Goal: Task Accomplishment & Management: Manage account settings

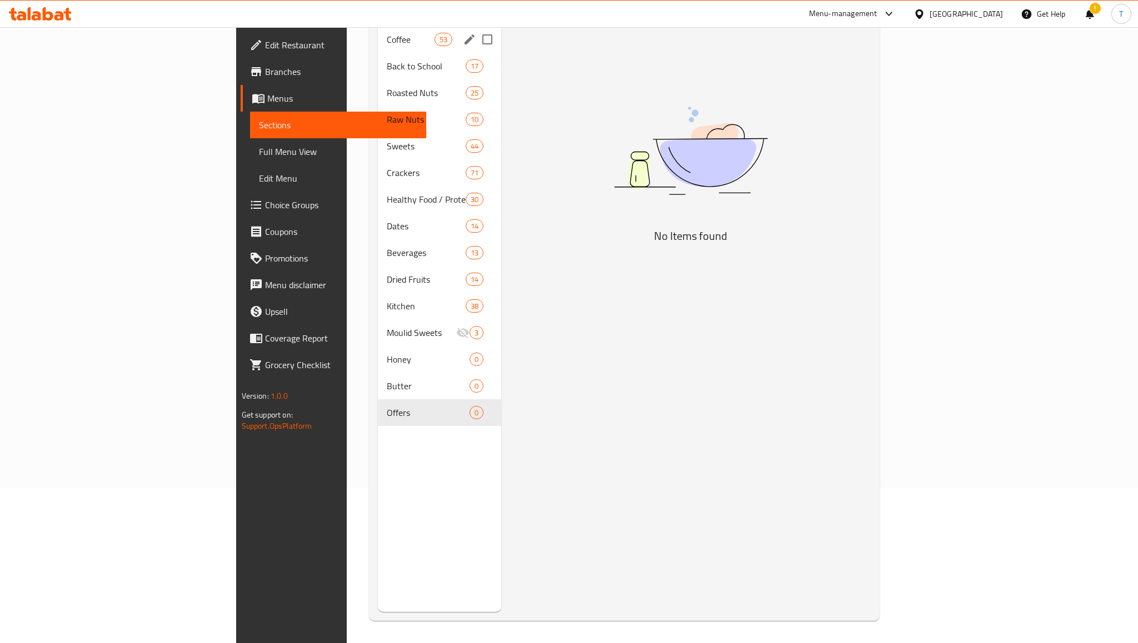
scroll to position [156, 0]
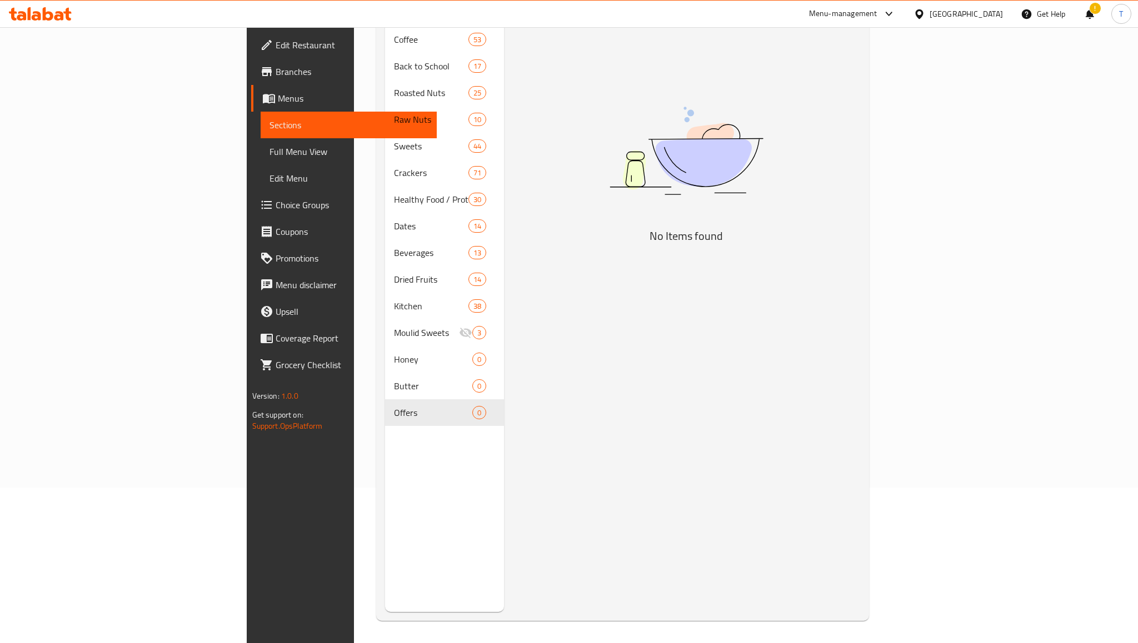
click at [40, 6] on div at bounding box center [40, 14] width 81 height 22
click at [45, 11] on icon at bounding box center [48, 13] width 11 height 13
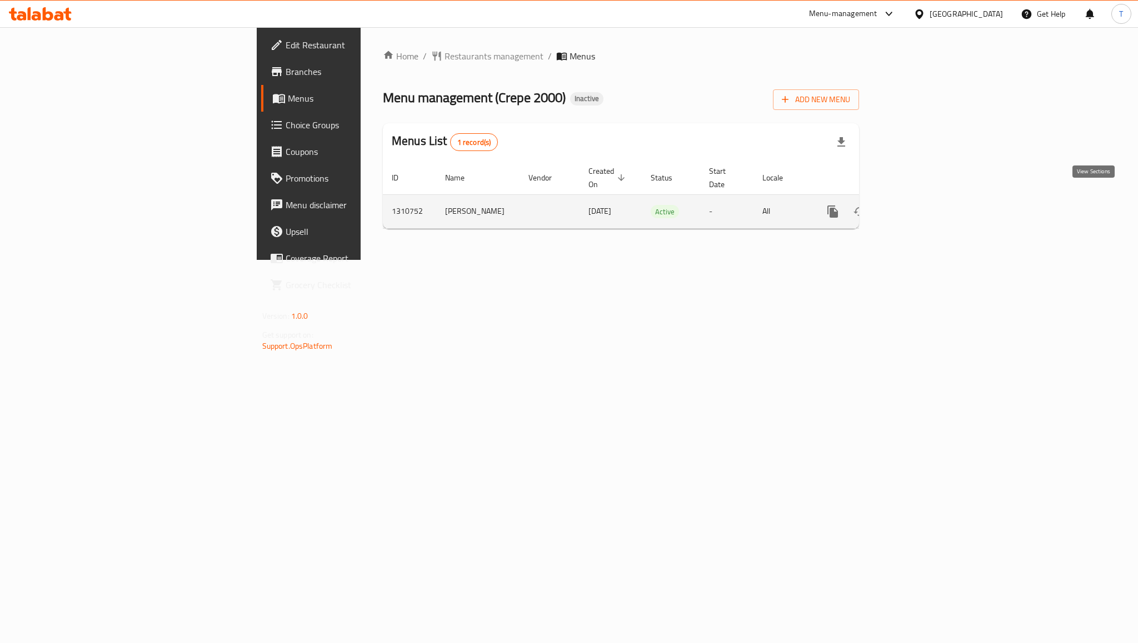
click at [919, 205] on icon "enhanced table" at bounding box center [912, 211] width 13 height 13
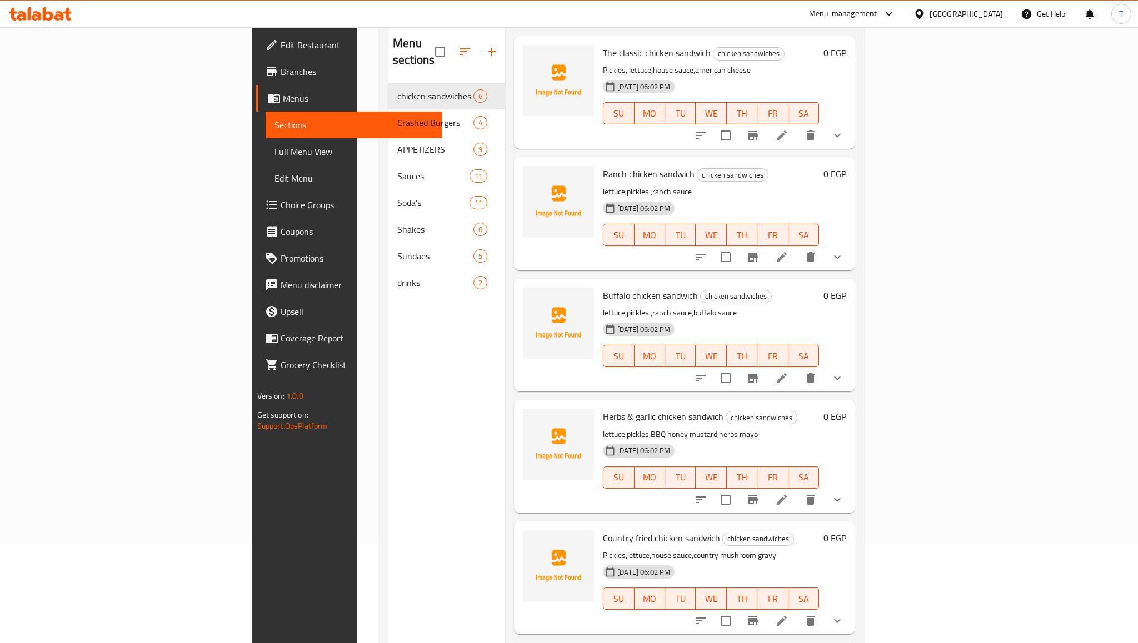
scroll to position [43, 0]
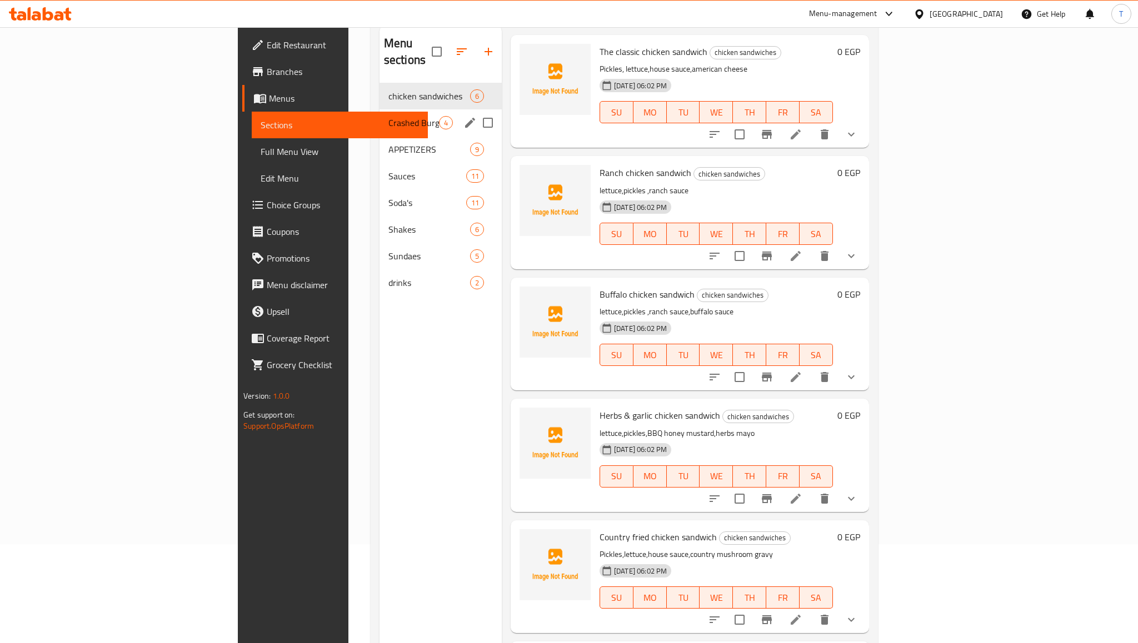
click at [379, 113] on div "Crashed Burgers 4" at bounding box center [440, 122] width 122 height 27
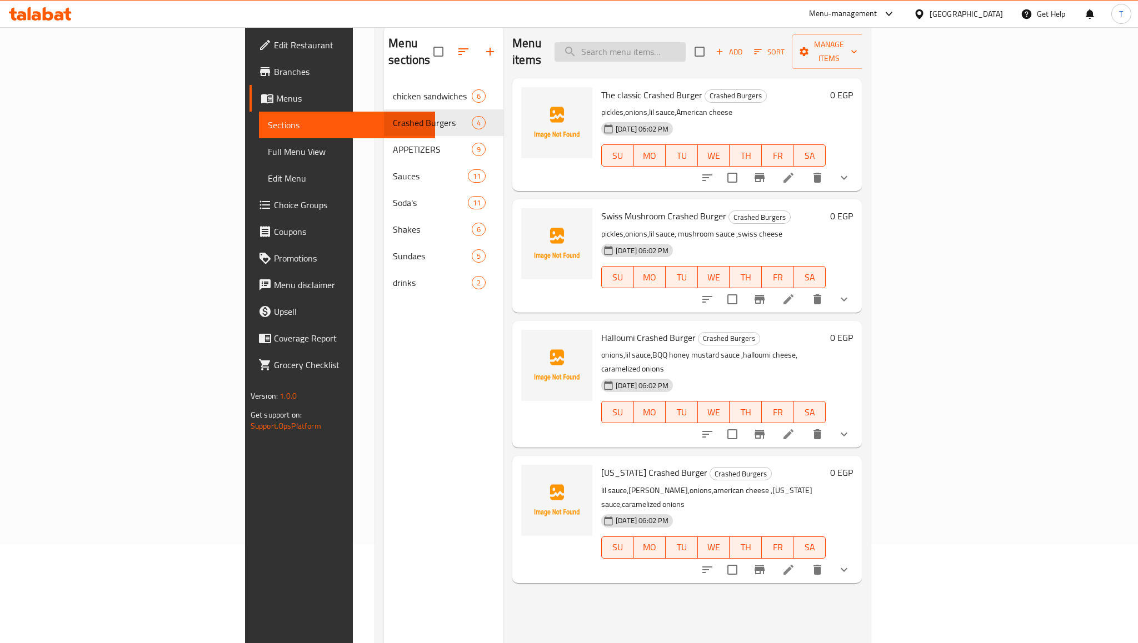
click at [685, 45] on input "search" at bounding box center [619, 51] width 131 height 19
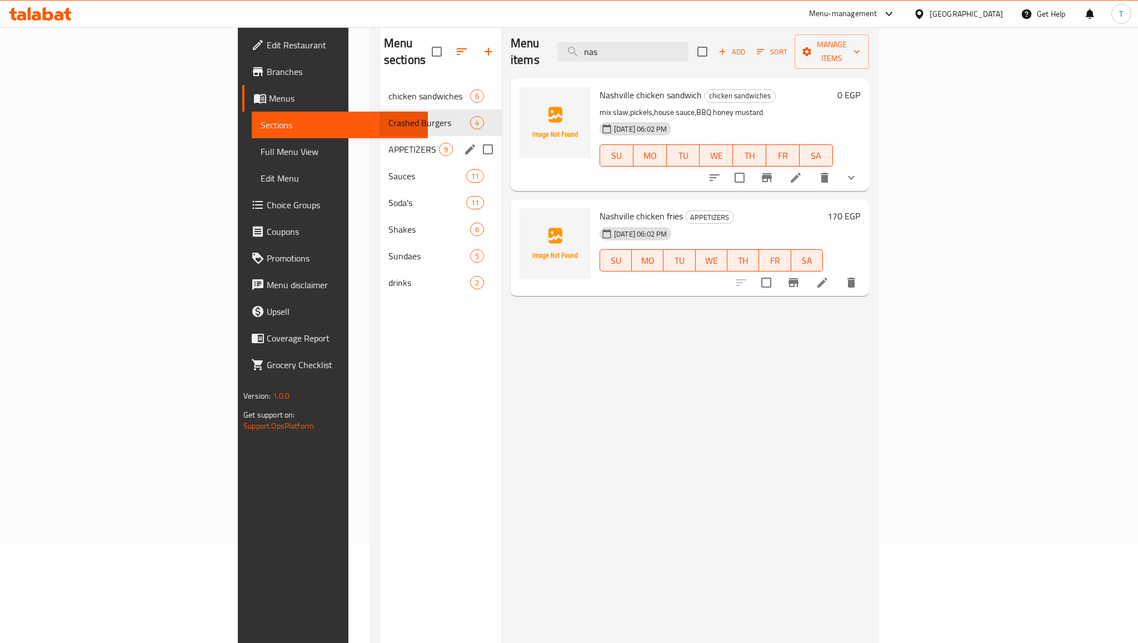
click at [379, 143] on div "APPETIZERS 9" at bounding box center [440, 149] width 122 height 27
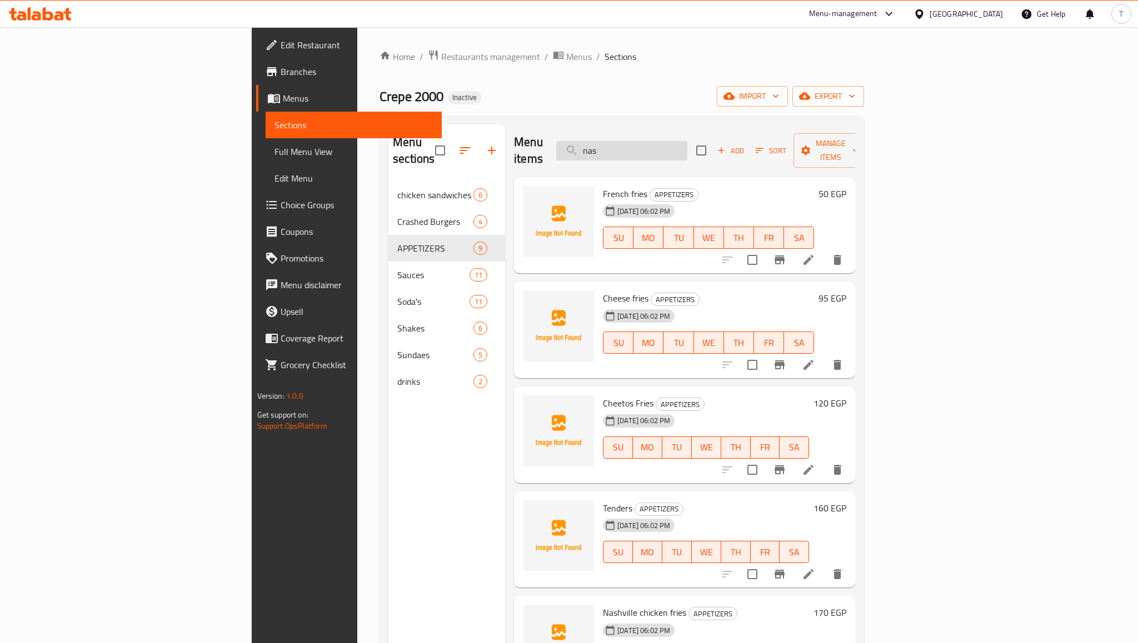
click at [687, 142] on input "nas" at bounding box center [621, 150] width 131 height 19
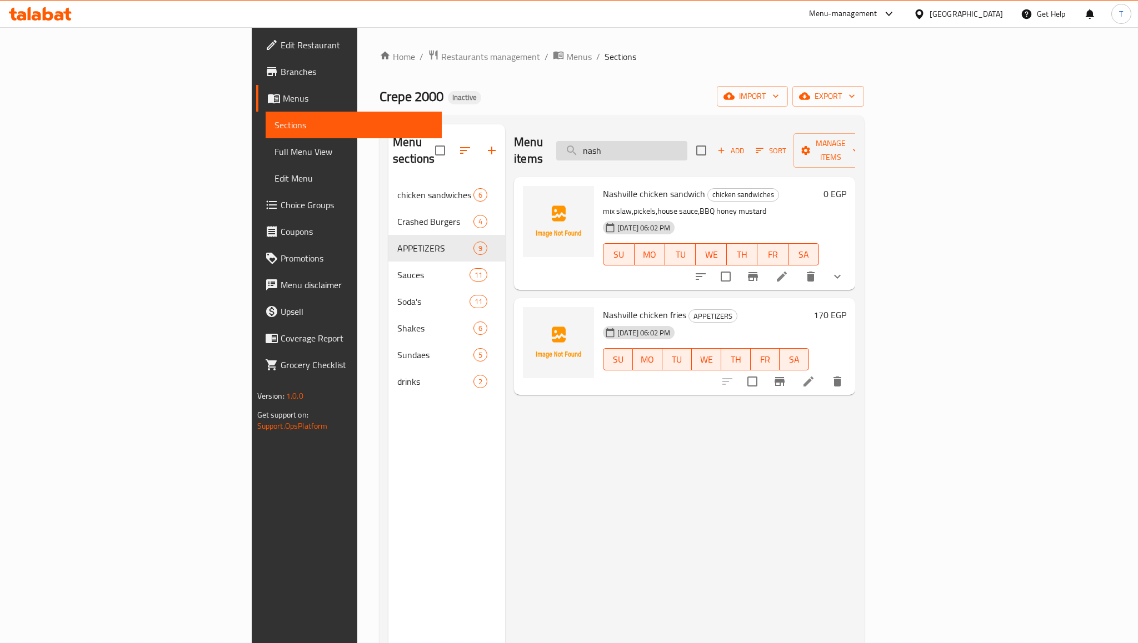
click at [687, 146] on input "nash" at bounding box center [621, 150] width 131 height 19
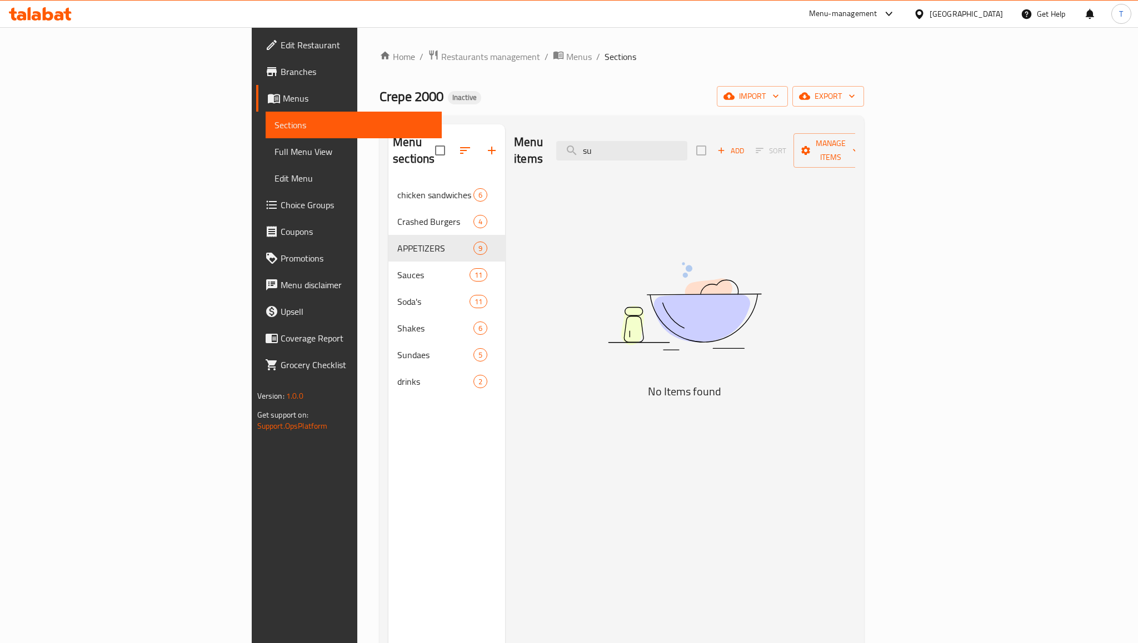
type input "s"
type input "c"
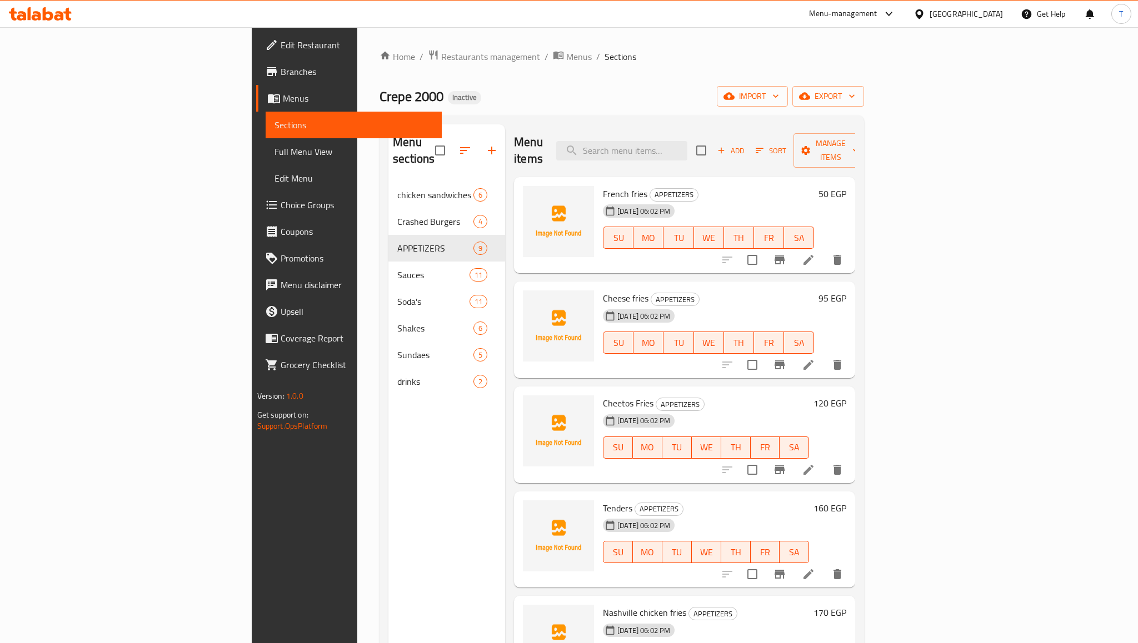
click at [388, 424] on div "Menu sections chicken sandwiches 6 Crashed Burgers 4 APPETIZERS 9 Sauces 11 Sod…" at bounding box center [446, 445] width 117 height 643
click at [379, 116] on div "Menu sections chicken sandwiches 6 Crashed Burgers 4 APPETIZERS 9 Sauces 11 Sod…" at bounding box center [621, 446] width 484 height 661
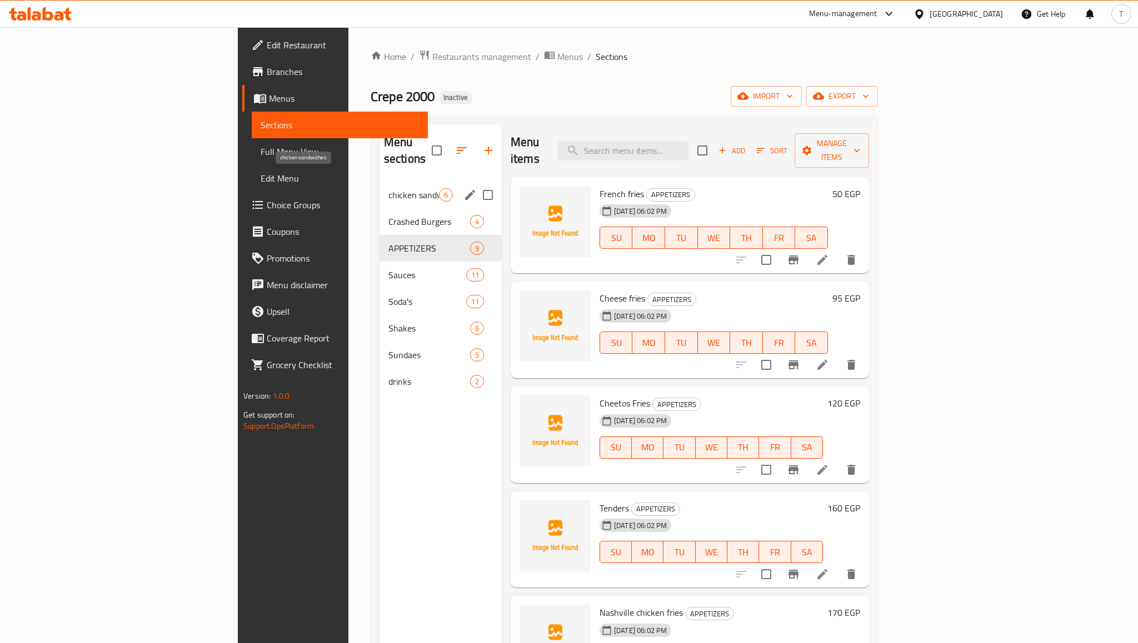
click at [388, 188] on span "chicken sandwiches" at bounding box center [413, 194] width 51 height 13
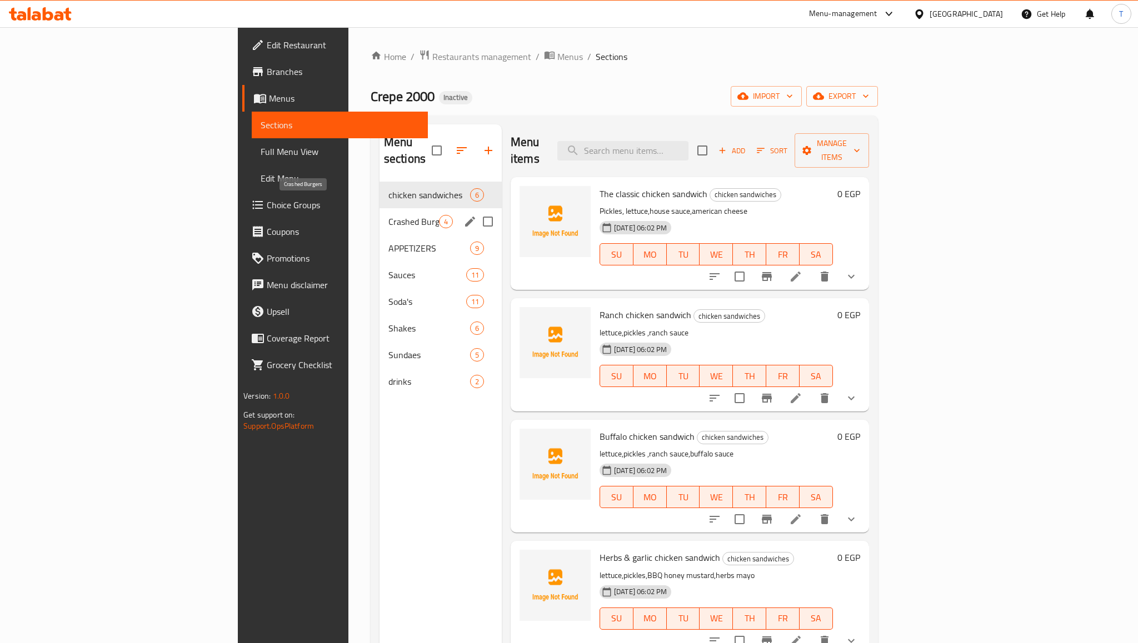
click at [388, 215] on span "Crashed Burgers" at bounding box center [413, 221] width 51 height 13
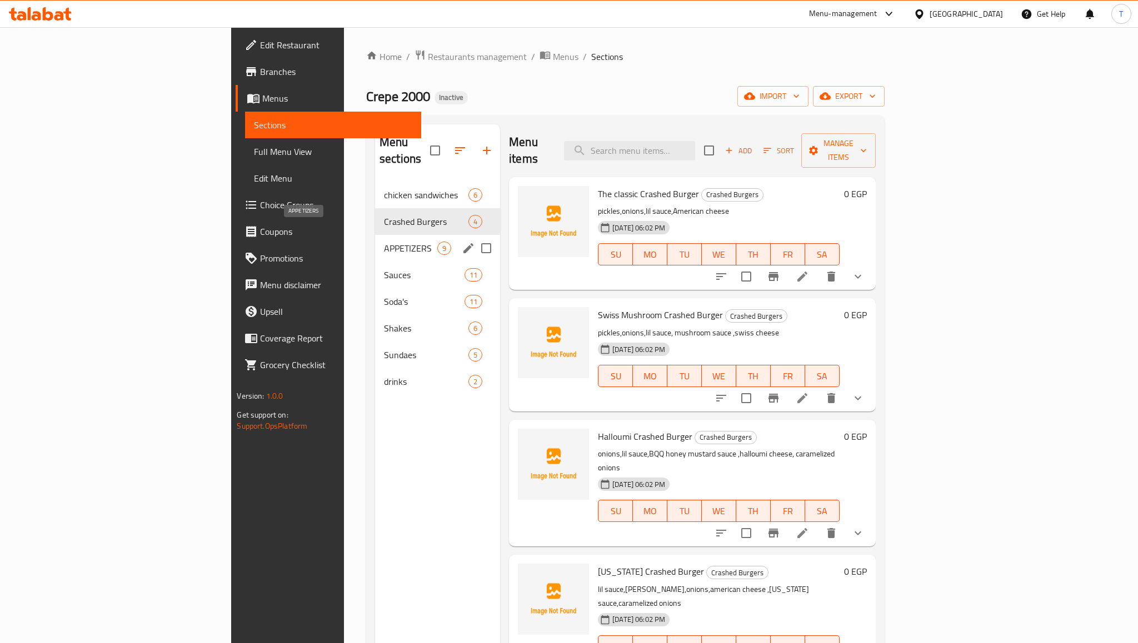
click at [384, 242] on span "APPETIZERS" at bounding box center [410, 248] width 53 height 13
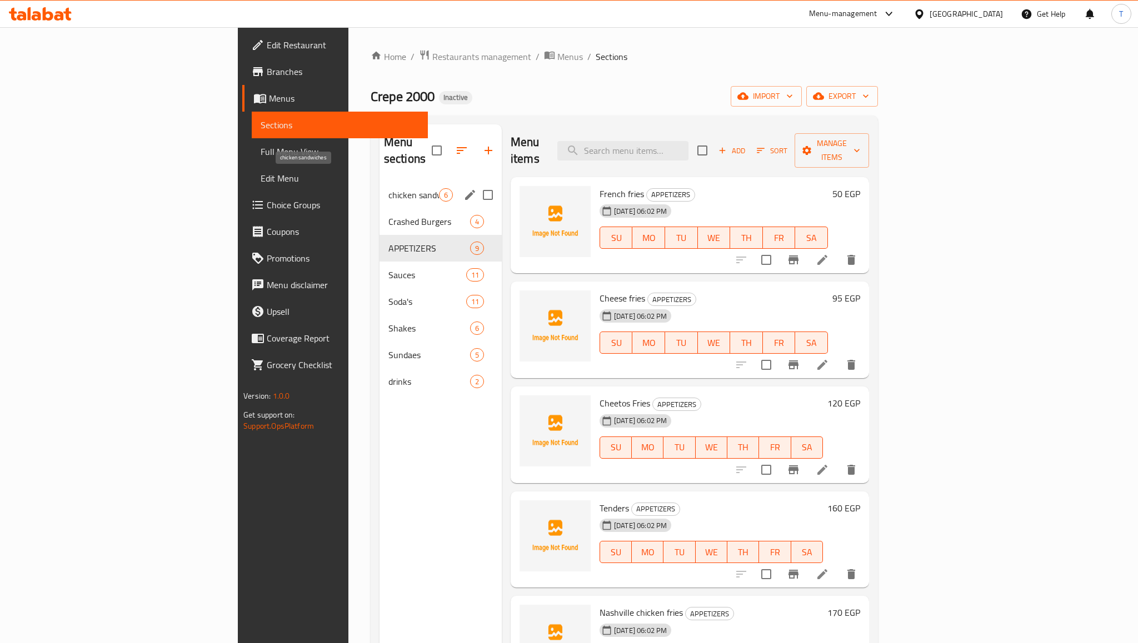
click at [388, 188] on span "chicken sandwiches" at bounding box center [413, 194] width 51 height 13
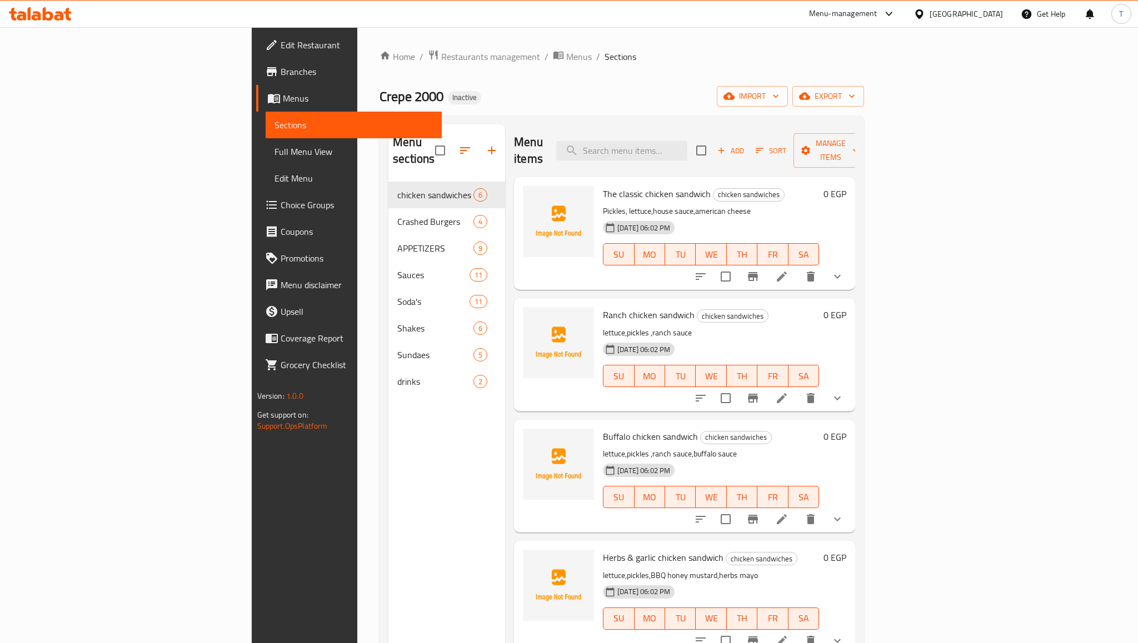
click at [388, 487] on div "Menu sections chicken sandwiches 6 Crashed Burgers 4 APPETIZERS 9 Sauces 11 Sod…" at bounding box center [446, 445] width 117 height 643
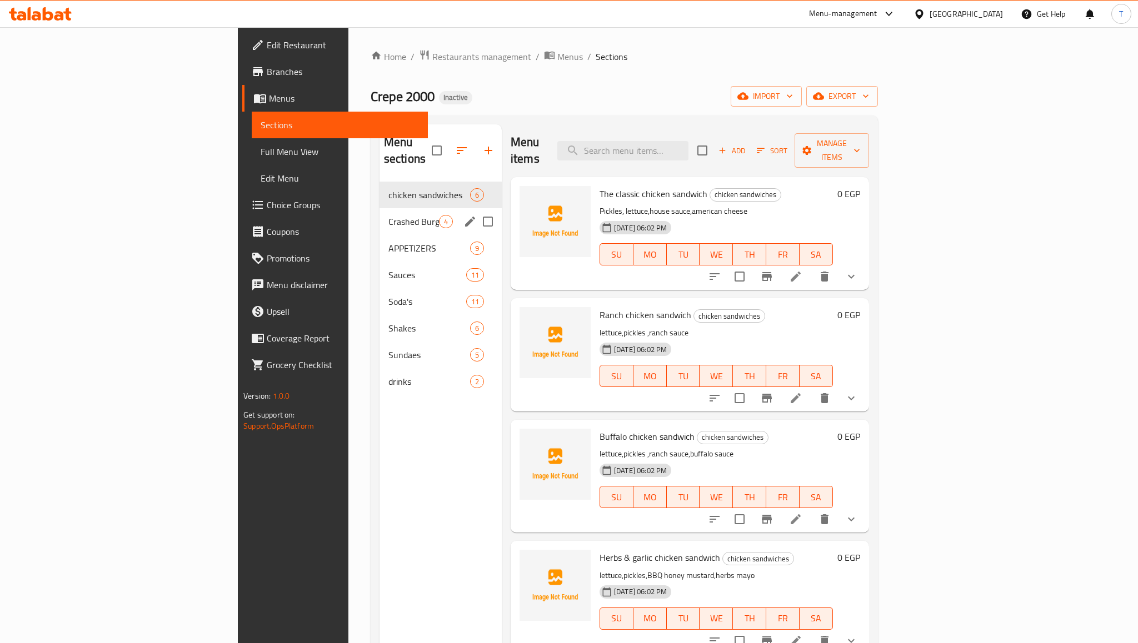
click at [379, 208] on div "Crashed Burgers 4" at bounding box center [440, 221] width 122 height 27
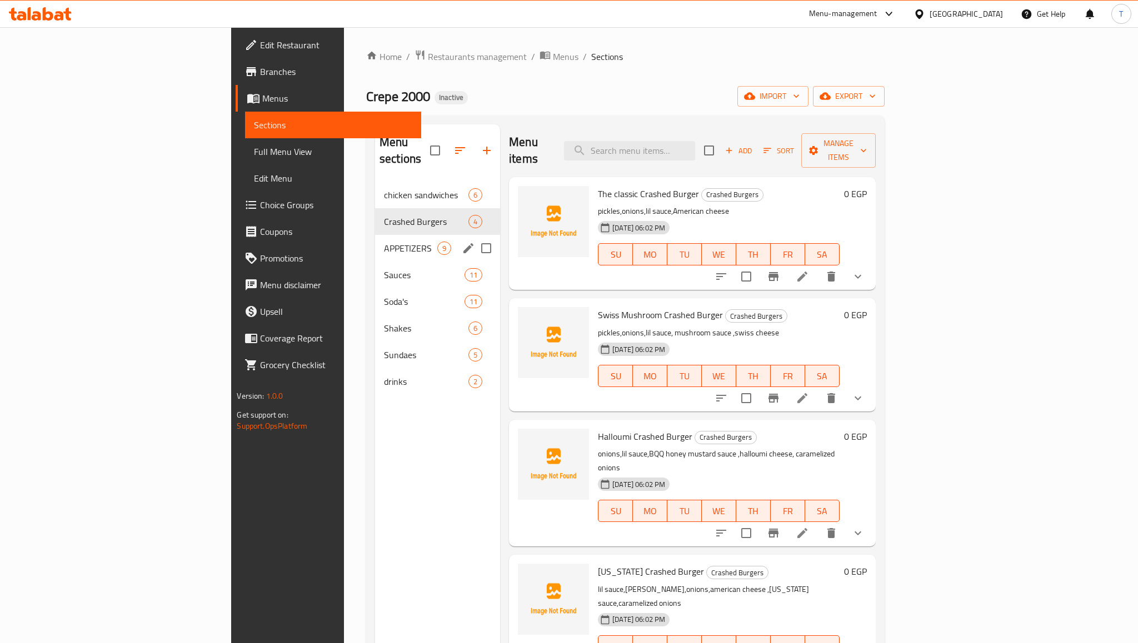
click at [375, 243] on div "APPETIZERS 9" at bounding box center [437, 248] width 125 height 27
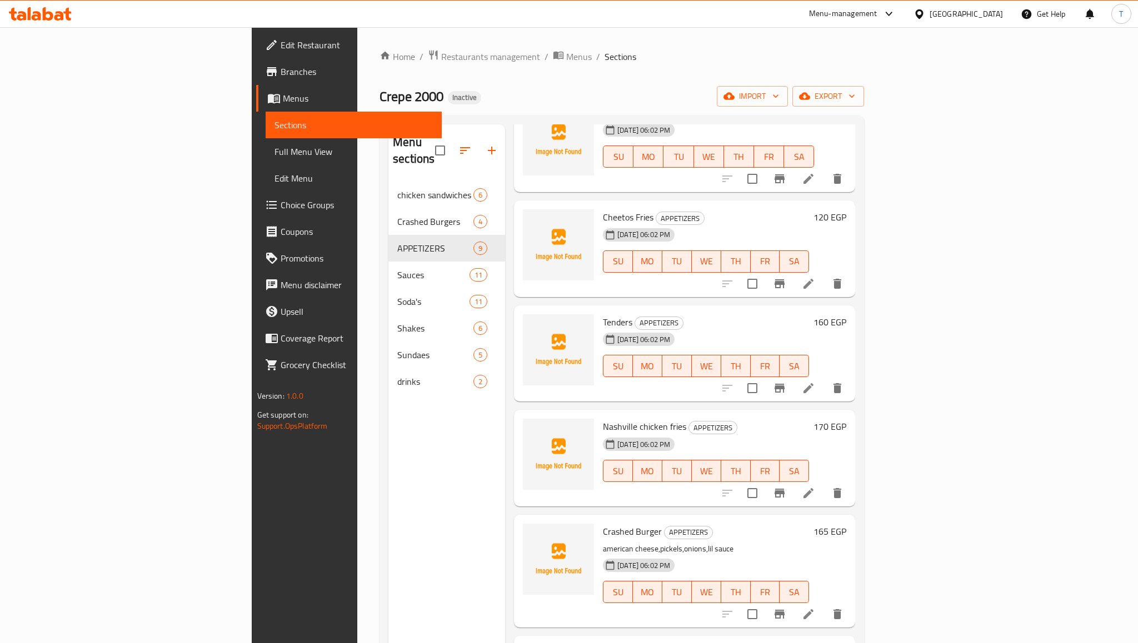
scroll to position [377, 0]
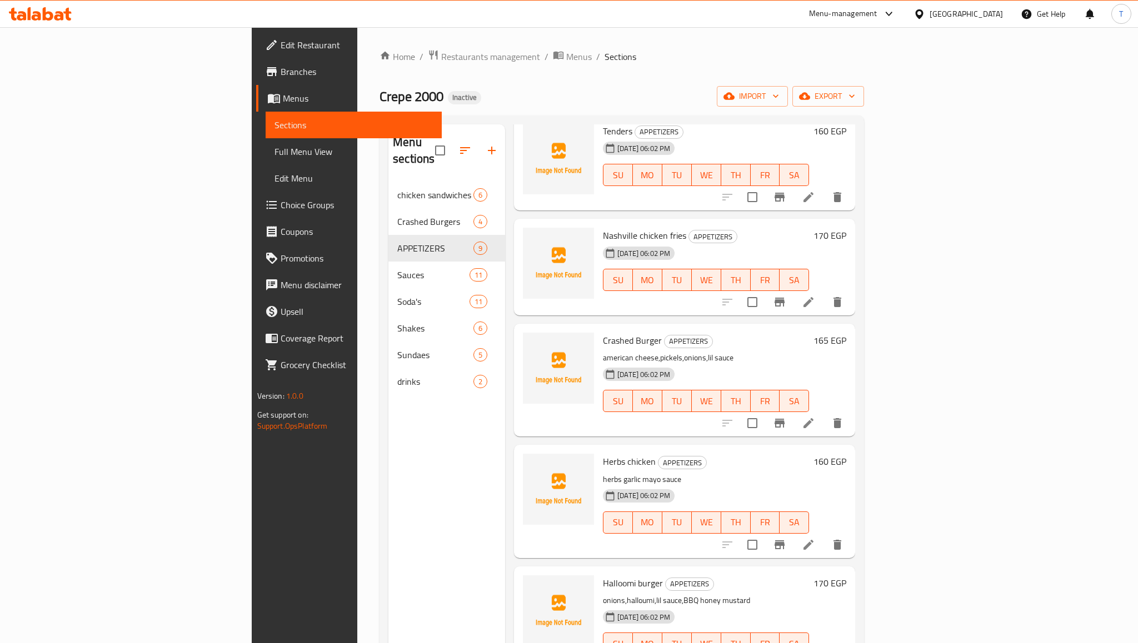
click at [388, 422] on div "Menu sections chicken sandwiches 6 Crashed Burgers 4 APPETIZERS 9 Sauces 11 Sod…" at bounding box center [446, 445] width 117 height 643
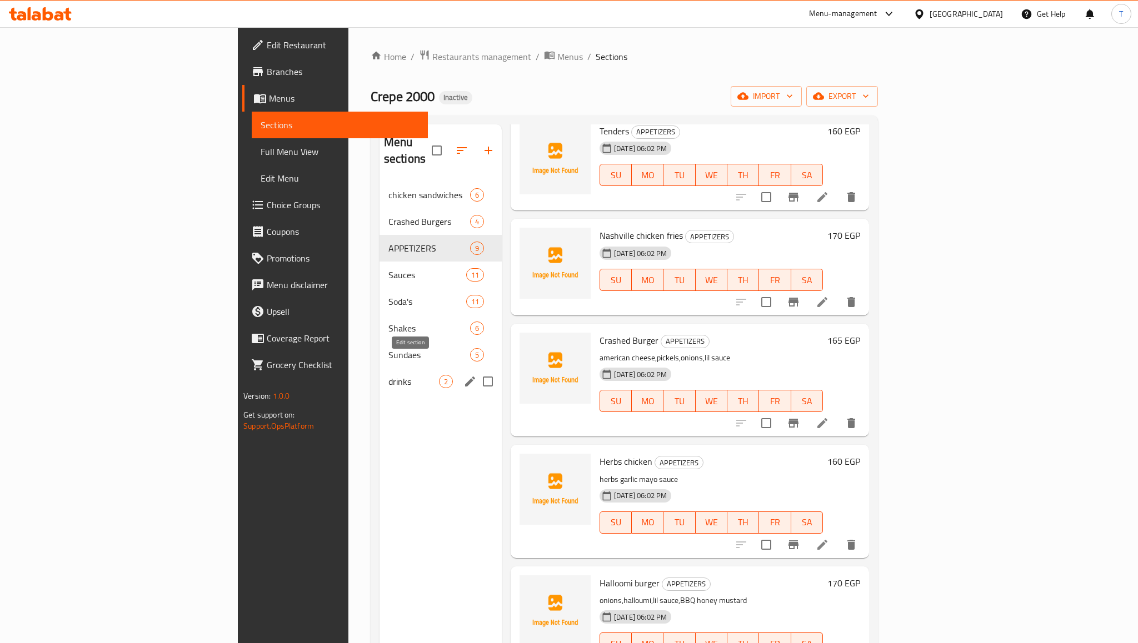
drag, startPoint x: 408, startPoint y: 375, endPoint x: 403, endPoint y: 362, distance: 14.1
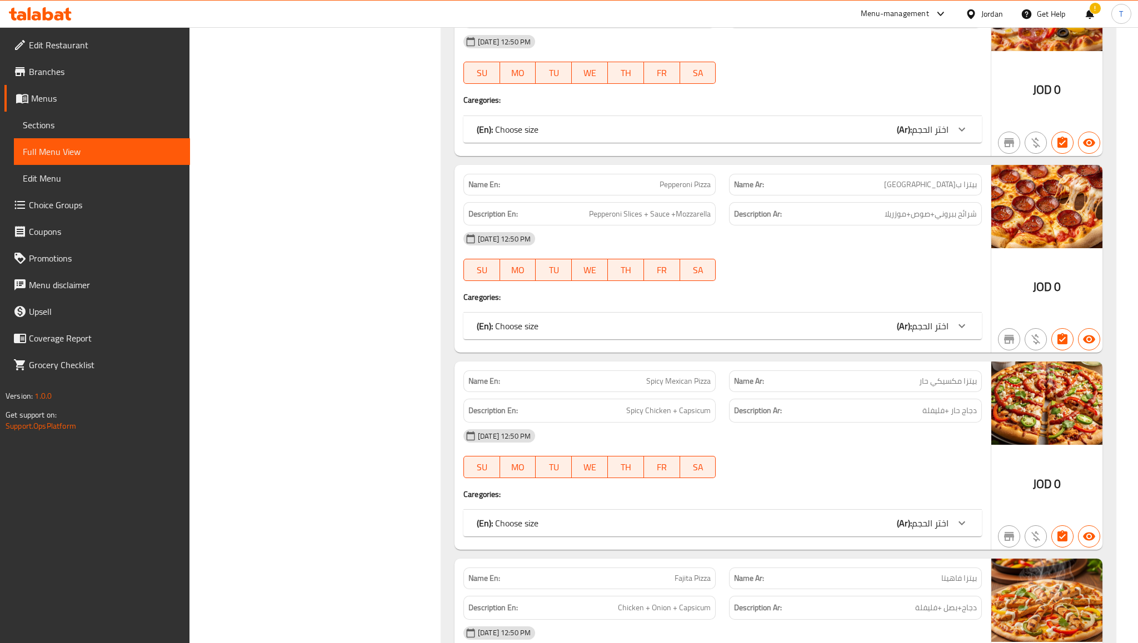
scroll to position [5054, 0]
